Goal: Information Seeking & Learning: Learn about a topic

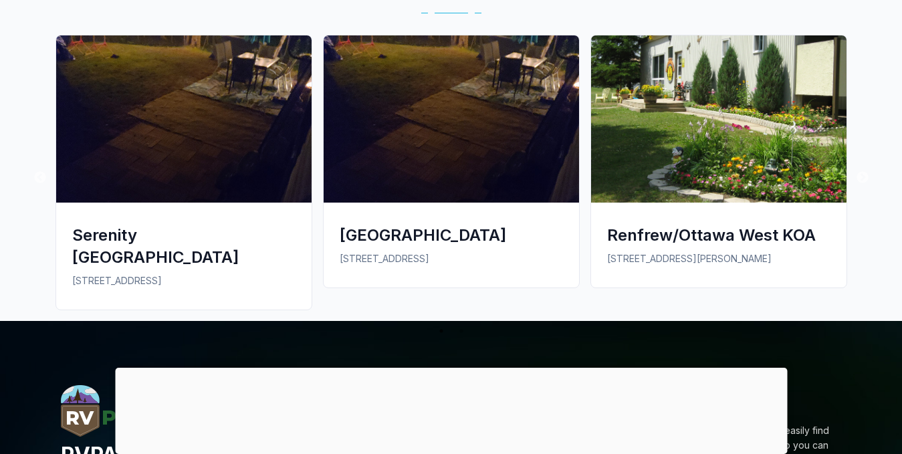
scroll to position [1001, 0]
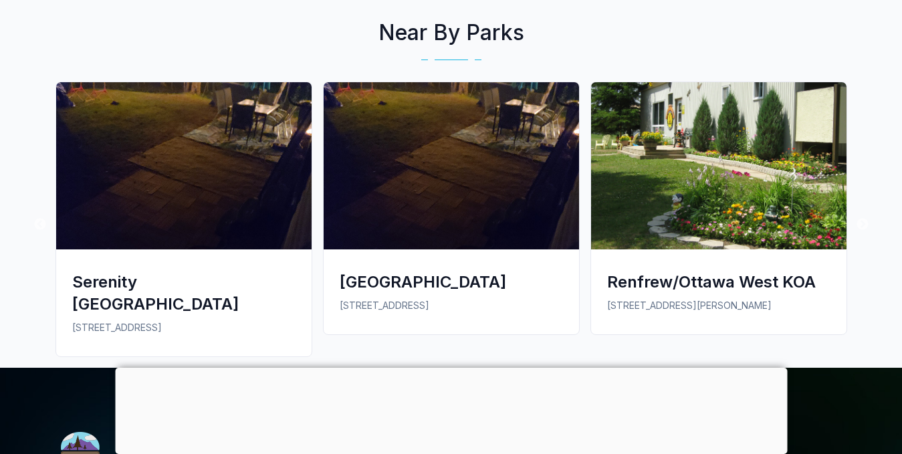
drag, startPoint x: 908, startPoint y: 80, endPoint x: 913, endPoint y: 303, distance: 223.5
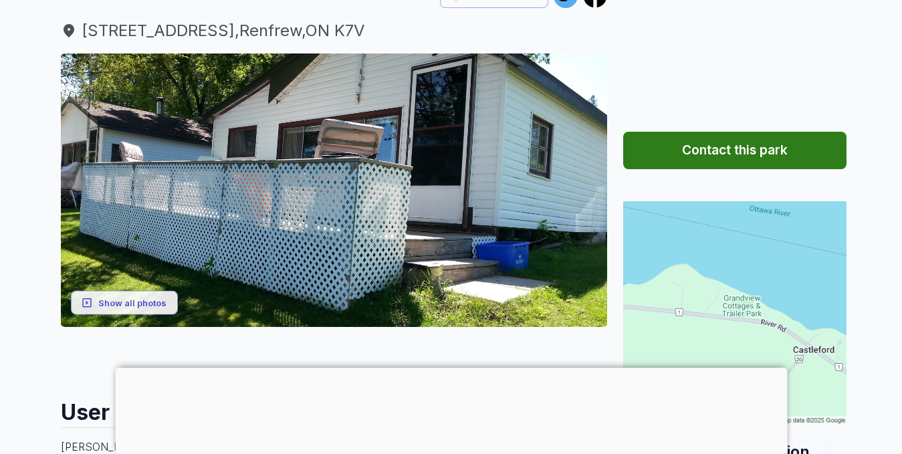
scroll to position [151, 0]
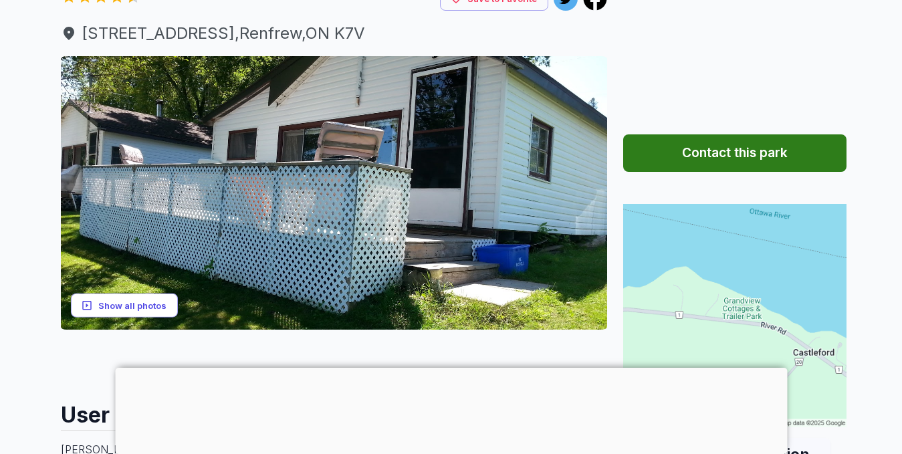
click at [118, 302] on button "Show all photos" at bounding box center [124, 305] width 107 height 25
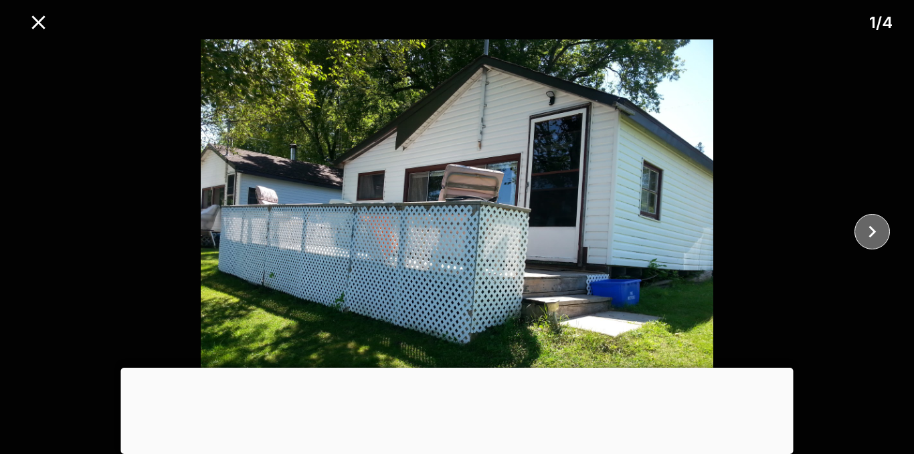
click at [872, 232] on icon "close" at bounding box center [871, 231] width 7 height 12
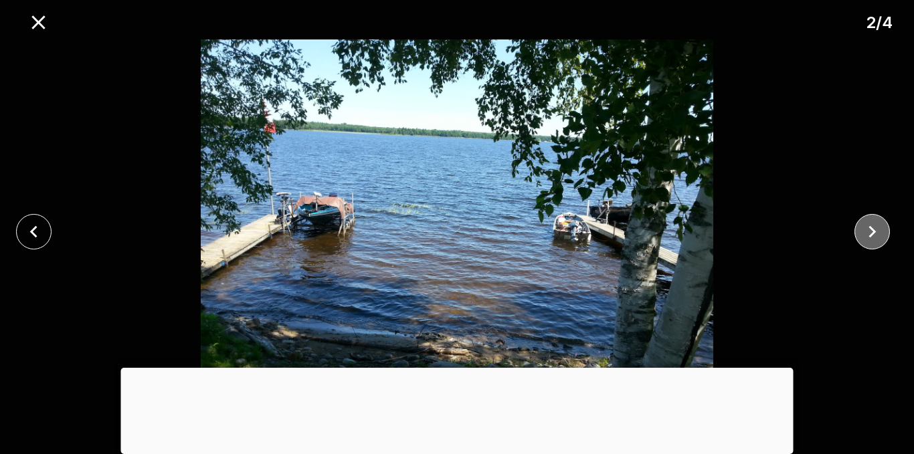
click at [872, 232] on icon "close" at bounding box center [871, 231] width 7 height 12
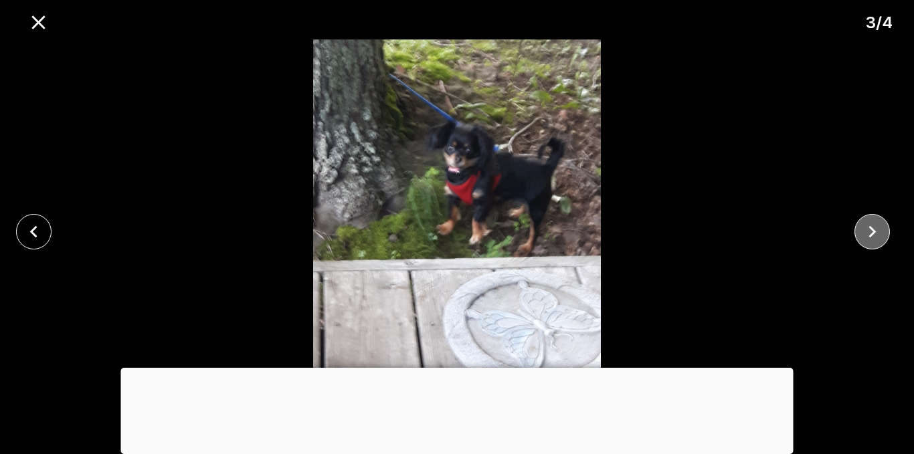
click at [872, 232] on icon "close" at bounding box center [871, 231] width 7 height 12
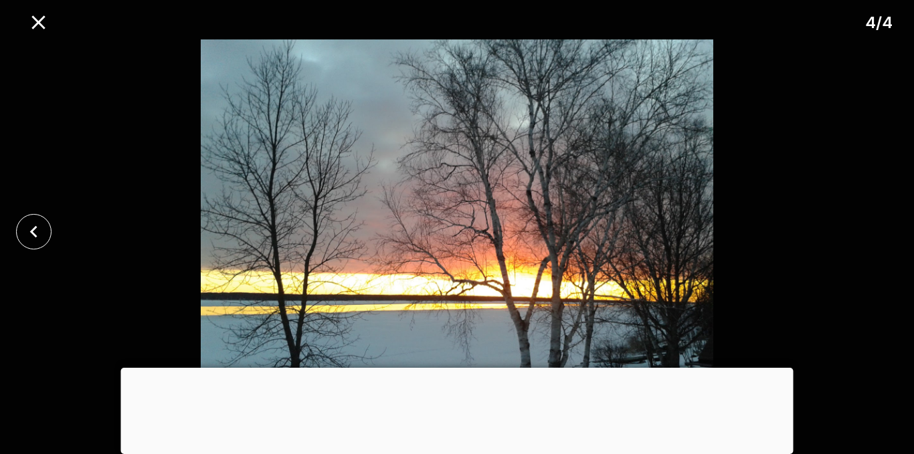
click at [452, 368] on div at bounding box center [457, 368] width 672 height 0
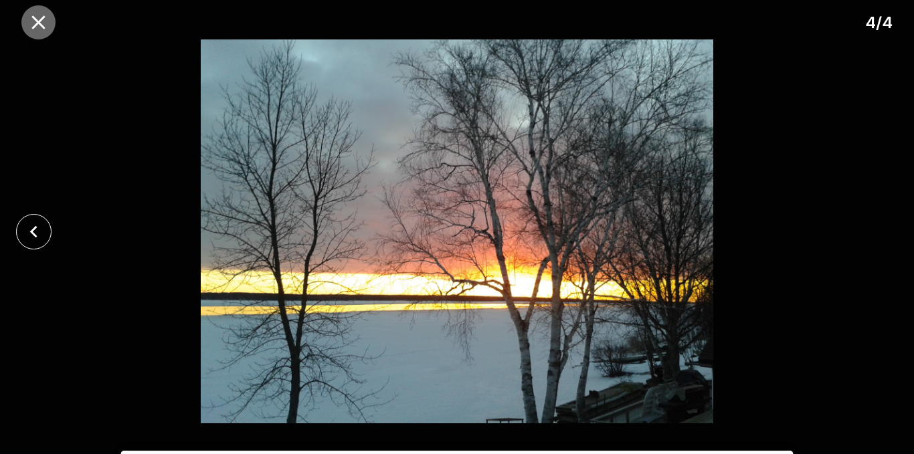
click at [37, 23] on icon "close" at bounding box center [37, 21] width 13 height 13
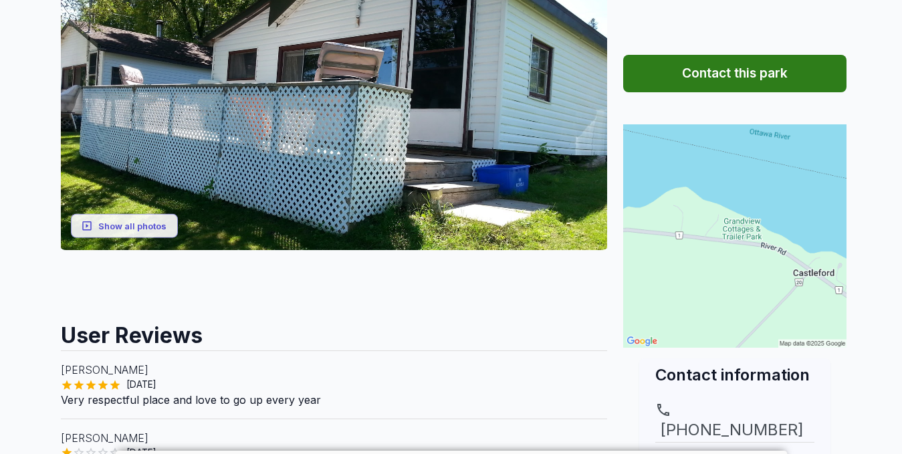
scroll to position [233, 0]
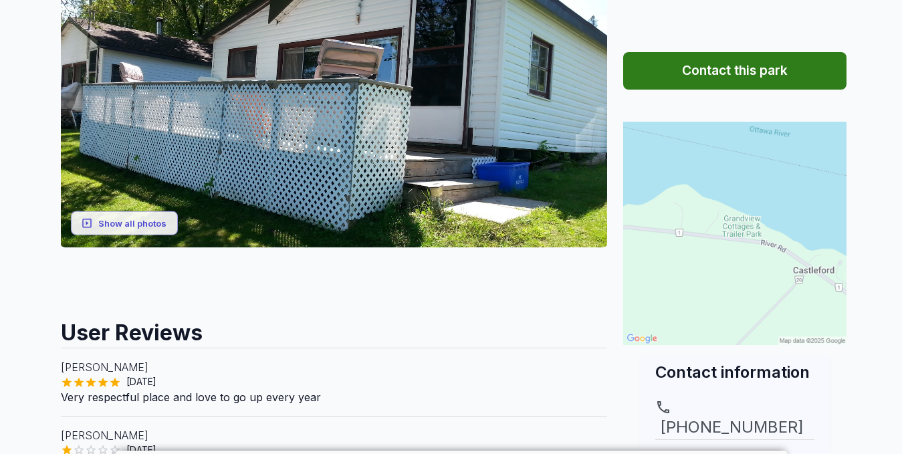
click at [739, 226] on img at bounding box center [735, 233] width 223 height 223
